Goal: Book appointment/travel/reservation

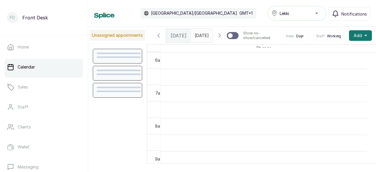
scroll to position [198, 0]
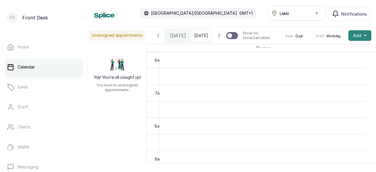
click at [360, 41] on button "Add +" at bounding box center [360, 35] width 23 height 11
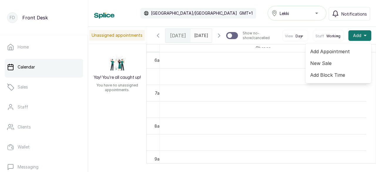
click at [333, 55] on span "Add Appointment" at bounding box center [338, 51] width 56 height 7
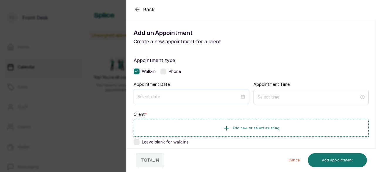
click at [180, 99] on input at bounding box center [189, 96] width 102 height 6
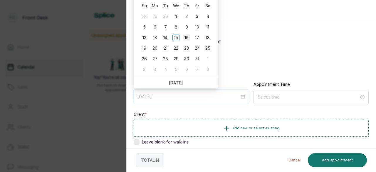
type input "[DATE]"
click at [184, 39] on div "16" at bounding box center [186, 37] width 7 height 7
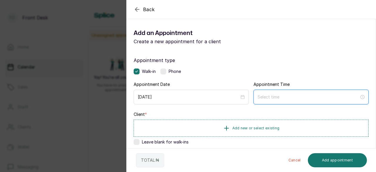
click at [265, 95] on input at bounding box center [309, 97] width 102 height 6
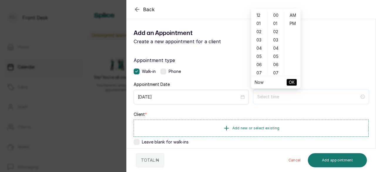
type input "7:00 am"
click at [260, 41] on div "03" at bounding box center [260, 40] width 14 height 8
click at [276, 15] on div "00" at bounding box center [276, 15] width 14 height 8
type input "3:00 pm"
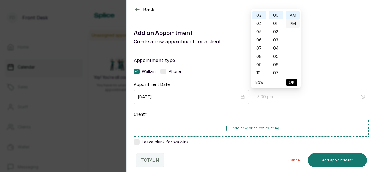
click at [295, 25] on div "PM" at bounding box center [293, 23] width 14 height 8
click at [289, 82] on span "OK" at bounding box center [292, 82] width 6 height 11
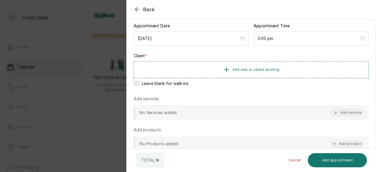
scroll to position [59, 0]
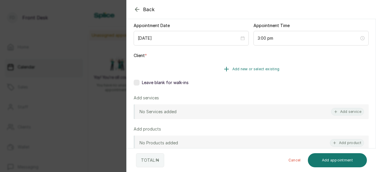
click at [258, 68] on span "Add new or select existing" at bounding box center [256, 69] width 47 height 5
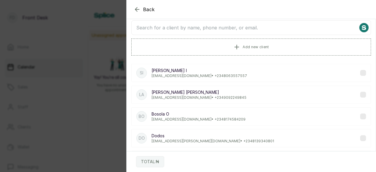
scroll to position [0, 0]
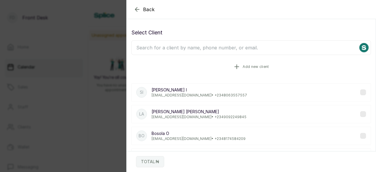
click at [237, 67] on icon "button" at bounding box center [236, 66] width 7 height 7
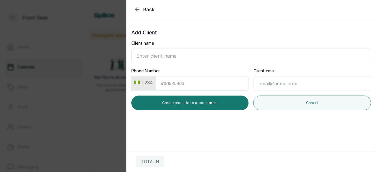
click at [175, 54] on input "Client name" at bounding box center [251, 56] width 240 height 15
click at [139, 10] on icon "button" at bounding box center [137, 9] width 7 height 7
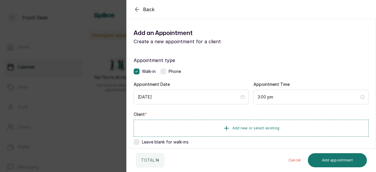
click at [236, 126] on span "Add new or select existing" at bounding box center [256, 128] width 47 height 5
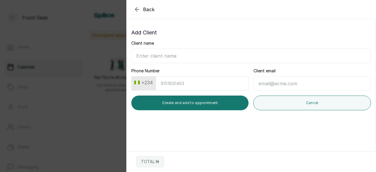
click at [137, 57] on input "Client name" at bounding box center [251, 56] width 240 height 15
click at [169, 53] on input "Client name" at bounding box center [251, 56] width 240 height 15
click at [169, 54] on input "Client name" at bounding box center [251, 56] width 240 height 15
type input "[PERSON_NAME]"
click at [208, 78] on input "Phone Number" at bounding box center [202, 83] width 93 height 14
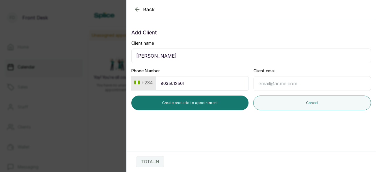
type input "8035012501"
click at [269, 85] on input "Client email" at bounding box center [313, 83] width 118 height 15
drag, startPoint x: 269, startPoint y: 85, endPoint x: 255, endPoint y: 80, distance: 15.0
click at [269, 85] on input "Client email" at bounding box center [313, 83] width 118 height 15
type input "[EMAIL_ADDRESS][DOMAIN_NAME]"
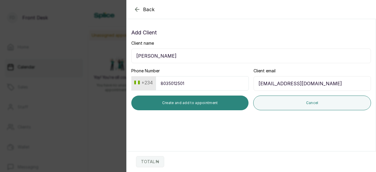
click at [196, 103] on button "Create and add to appointment" at bounding box center [189, 103] width 117 height 15
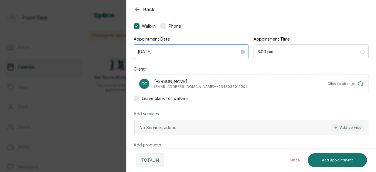
scroll to position [59, 0]
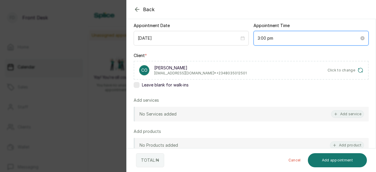
click at [274, 40] on input "3:00 pm" at bounding box center [309, 38] width 102 height 6
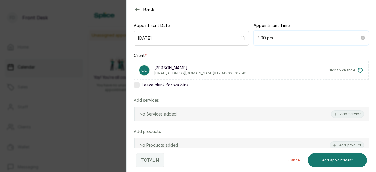
scroll to position [8, 0]
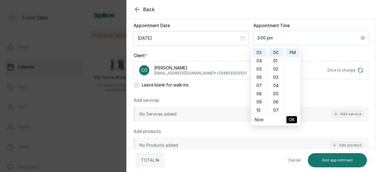
click at [274, 40] on input "3:00 pm" at bounding box center [309, 38] width 102 height 6
click at [242, 51] on div "Appointment type Walk-in Phone Appointment Date 2025/10/16 Appointment Time 3:0…" at bounding box center [251, 111] width 249 height 240
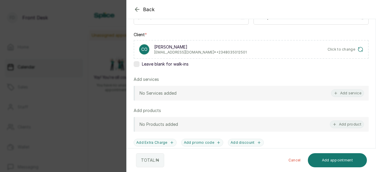
scroll to position [88, 0]
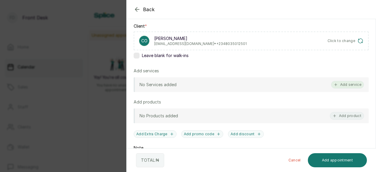
click at [348, 83] on button "Add service" at bounding box center [347, 85] width 33 height 8
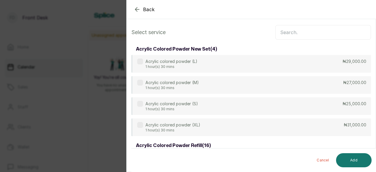
scroll to position [0, 0]
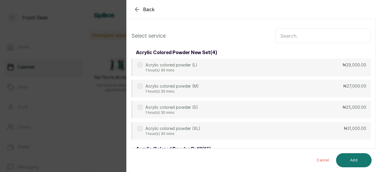
click at [298, 39] on input "text" at bounding box center [324, 36] width 96 height 15
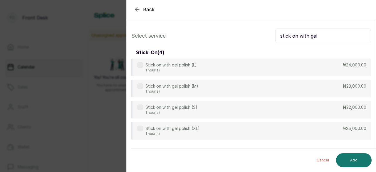
type input "stick on with gel"
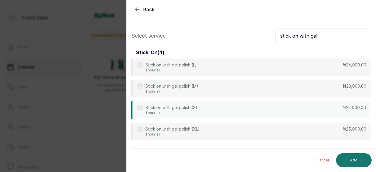
click at [263, 111] on div "Stick on with gel polish (S) 1 hour(s) ₦22,000.00" at bounding box center [251, 110] width 240 height 18
click at [341, 157] on button "Add" at bounding box center [354, 160] width 36 height 14
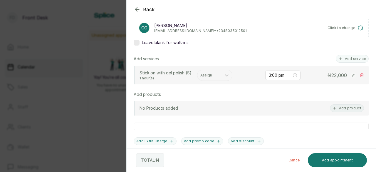
scroll to position [72, 0]
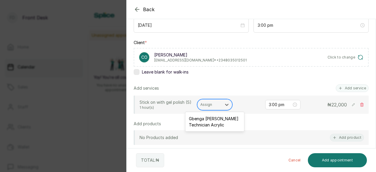
click at [214, 104] on div at bounding box center [210, 104] width 18 height 5
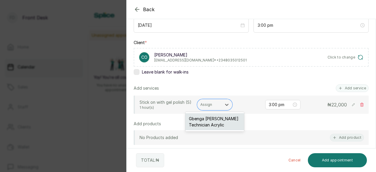
click at [217, 121] on div "Gbenga Antonio - Nail Technician Acrylic" at bounding box center [215, 121] width 59 height 17
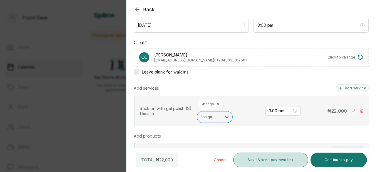
click at [264, 160] on button "Save & send payment link" at bounding box center [270, 160] width 75 height 15
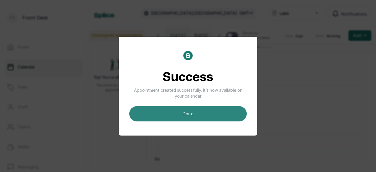
click at [225, 112] on button "done" at bounding box center [188, 113] width 118 height 15
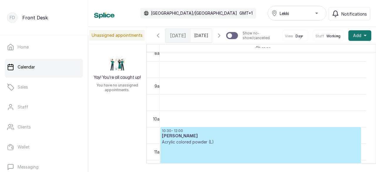
scroll to position [316, 0]
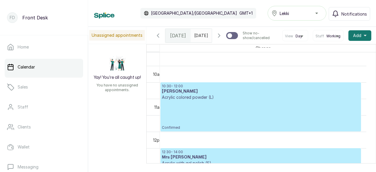
click at [216, 39] on icon "button" at bounding box center [219, 35] width 7 height 7
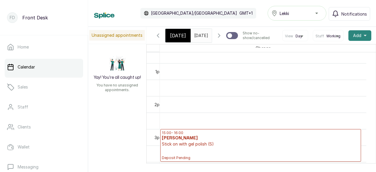
scroll to position [404, 0]
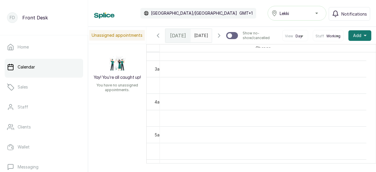
scroll to position [80, 0]
click at [218, 37] on icon "button" at bounding box center [219, 36] width 2 height 4
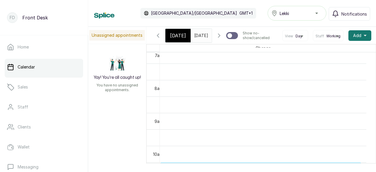
scroll to position [263, 0]
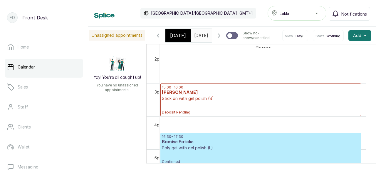
click at [161, 39] on icon "button" at bounding box center [158, 35] width 7 height 7
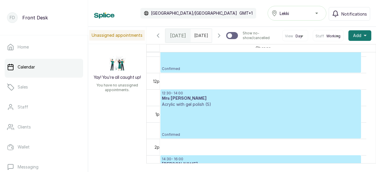
click at [206, 122] on p "Confirmed" at bounding box center [261, 122] width 198 height 30
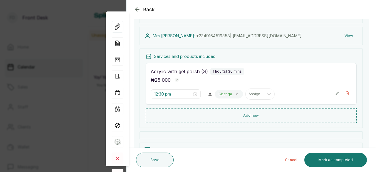
click at [136, 7] on icon "button" at bounding box center [137, 9] width 7 height 7
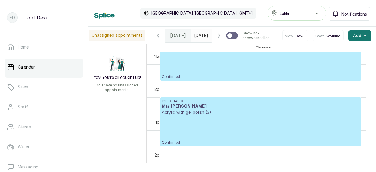
scroll to position [375, 0]
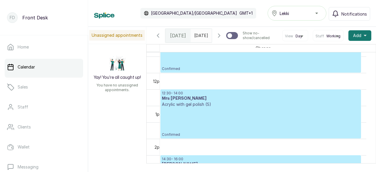
click at [203, 127] on p "Confirmed" at bounding box center [261, 122] width 198 height 30
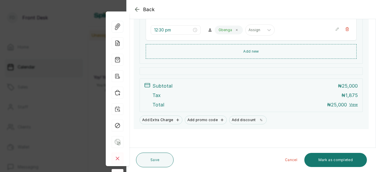
scroll to position [146, 0]
click at [324, 160] on button "Mark as completed" at bounding box center [336, 160] width 63 height 14
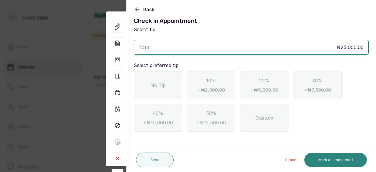
scroll to position [11, 0]
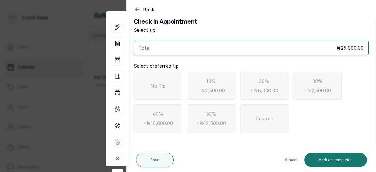
click at [171, 84] on div "No Tip" at bounding box center [158, 86] width 49 height 28
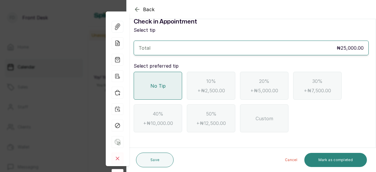
click at [344, 158] on button "Mark as completed" at bounding box center [336, 160] width 63 height 14
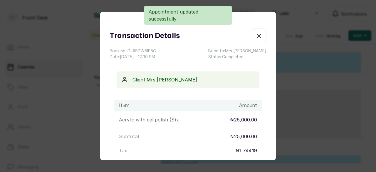
click at [256, 37] on icon "button" at bounding box center [259, 35] width 7 height 7
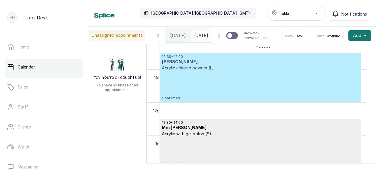
scroll to position [325, 0]
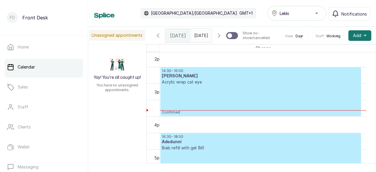
click at [215, 100] on p "Confirmed" at bounding box center [261, 100] width 198 height 30
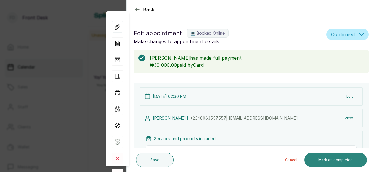
click at [323, 157] on button "Mark as completed" at bounding box center [336, 160] width 63 height 14
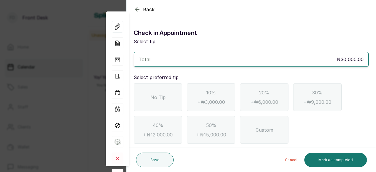
drag, startPoint x: 171, startPoint y: 96, endPoint x: 181, endPoint y: 99, distance: 10.7
click at [170, 96] on div "No Tip" at bounding box center [158, 97] width 49 height 28
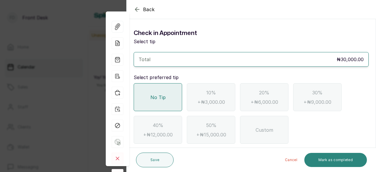
click at [326, 160] on button "Mark as completed" at bounding box center [336, 160] width 63 height 14
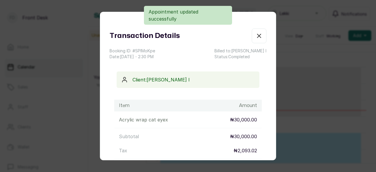
click at [256, 36] on icon "button" at bounding box center [259, 35] width 7 height 7
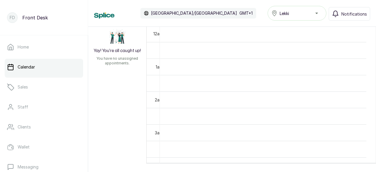
scroll to position [0, 0]
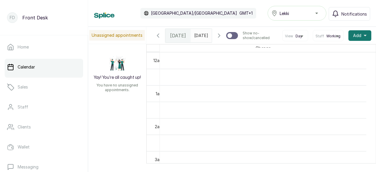
click at [218, 37] on icon "button" at bounding box center [219, 36] width 2 height 4
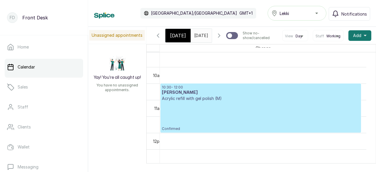
scroll to position [316, 0]
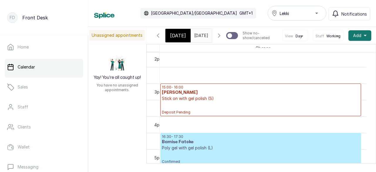
click at [239, 101] on p "Stick on with gel polish (S)" at bounding box center [261, 99] width 198 height 6
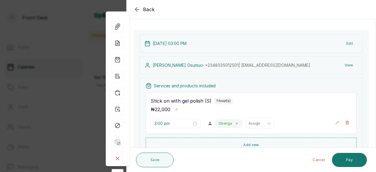
click at [336, 121] on icon "button" at bounding box center [337, 122] width 3 height 3
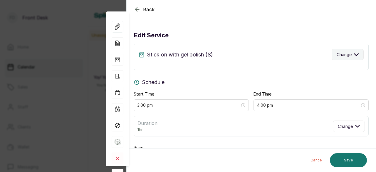
click at [349, 54] on button "Change" at bounding box center [348, 54] width 32 height 11
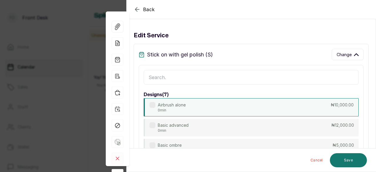
click at [182, 108] on p "0min" at bounding box center [172, 110] width 28 height 5
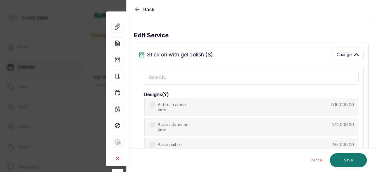
type input "3:00 pm"
type input "10,000"
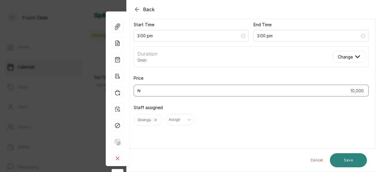
click at [343, 161] on button "Save" at bounding box center [348, 160] width 37 height 14
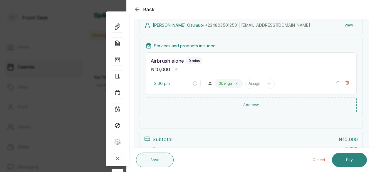
click at [355, 158] on button "Pay" at bounding box center [349, 160] width 35 height 14
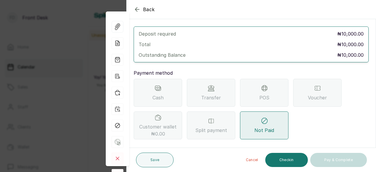
click at [219, 94] on span "Transfer" at bounding box center [211, 97] width 20 height 7
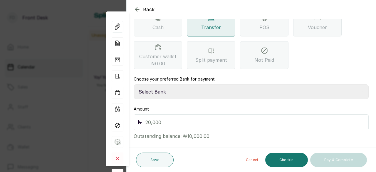
click at [176, 87] on select "Select Bank GBOYNAILS Access Bank" at bounding box center [251, 91] width 235 height 15
select select "43b45a17-9c3b-47a7-8182-a7f7143c14b3"
click at [134, 84] on select "Select Bank GBOYNAILS Access Bank" at bounding box center [251, 91] width 235 height 15
click at [170, 119] on div "₦" at bounding box center [251, 122] width 235 height 16
click at [171, 118] on input "text" at bounding box center [256, 122] width 220 height 8
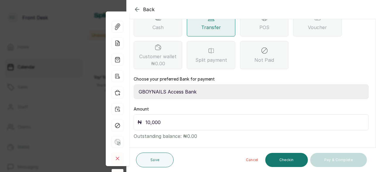
type input "10,000"
click at [138, 10] on icon "button" at bounding box center [137, 9] width 7 height 7
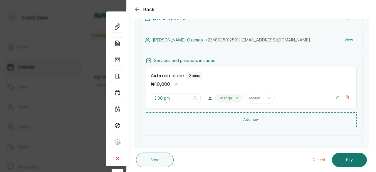
scroll to position [59, 0]
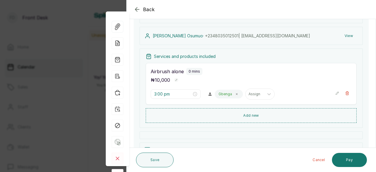
click at [325, 160] on button "Cancel" at bounding box center [319, 160] width 22 height 14
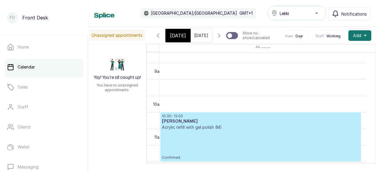
scroll to position [213, 0]
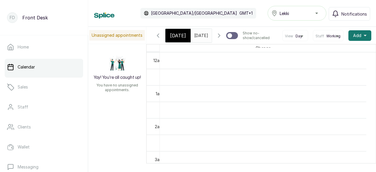
click at [159, 39] on icon "button" at bounding box center [158, 35] width 7 height 7
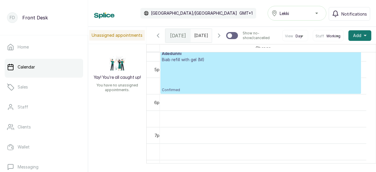
scroll to position [522, 0]
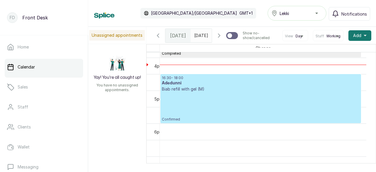
click at [221, 109] on p "Confirmed" at bounding box center [261, 107] width 198 height 30
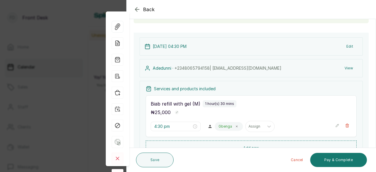
scroll to position [59, 0]
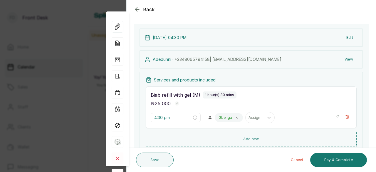
click at [335, 118] on icon "button" at bounding box center [337, 117] width 4 height 4
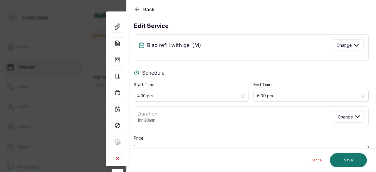
click at [136, 7] on icon "button" at bounding box center [137, 9] width 7 height 7
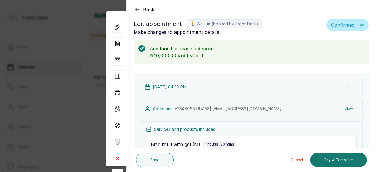
click at [136, 8] on icon "button" at bounding box center [137, 9] width 7 height 7
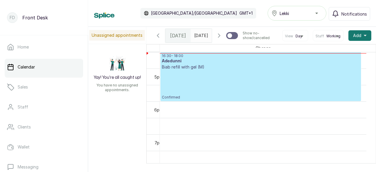
scroll to position [551, 0]
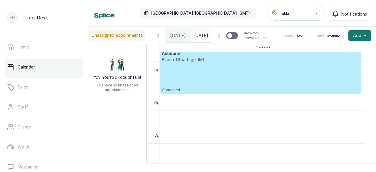
click at [218, 37] on icon "button" at bounding box center [219, 36] width 2 height 4
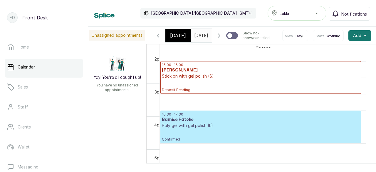
scroll to position [485, 0]
